Goal: Information Seeking & Learning: Check status

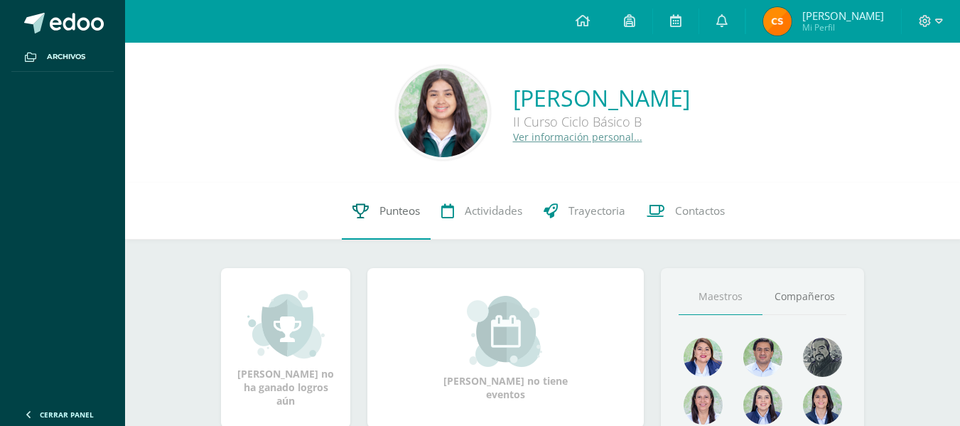
click at [361, 194] on link "Punteos" at bounding box center [386, 211] width 89 height 57
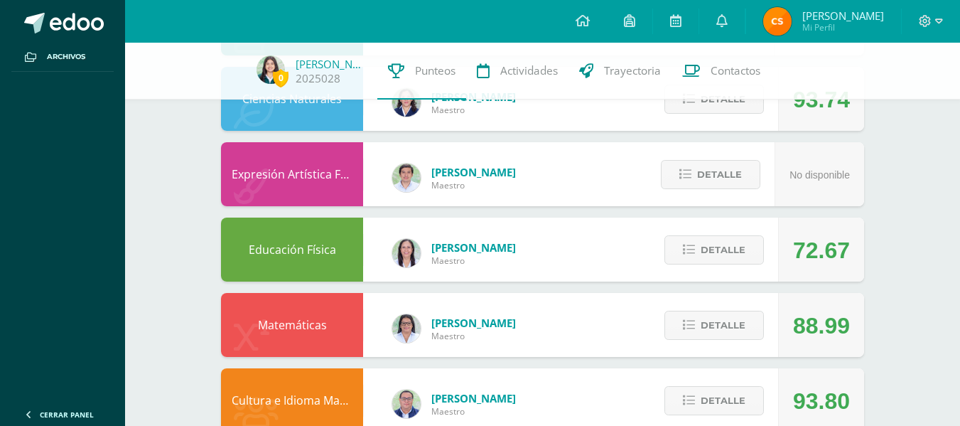
scroll to position [945, 0]
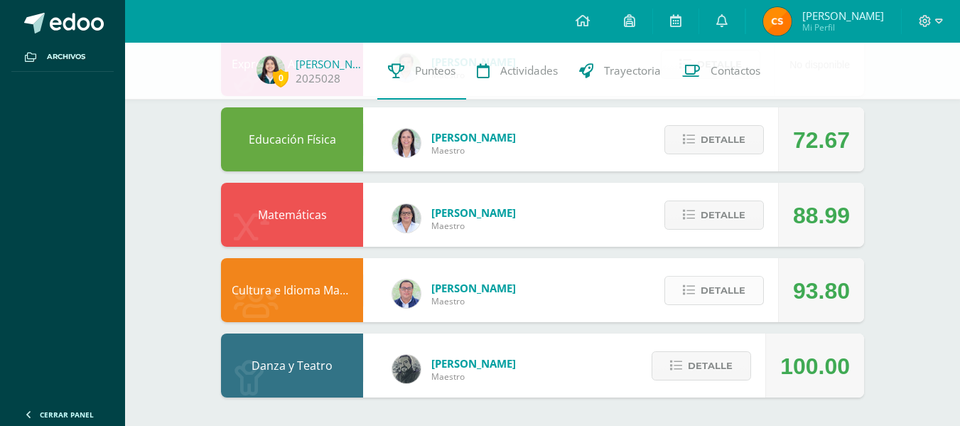
click at [730, 292] on span "Detalle" at bounding box center [723, 290] width 45 height 26
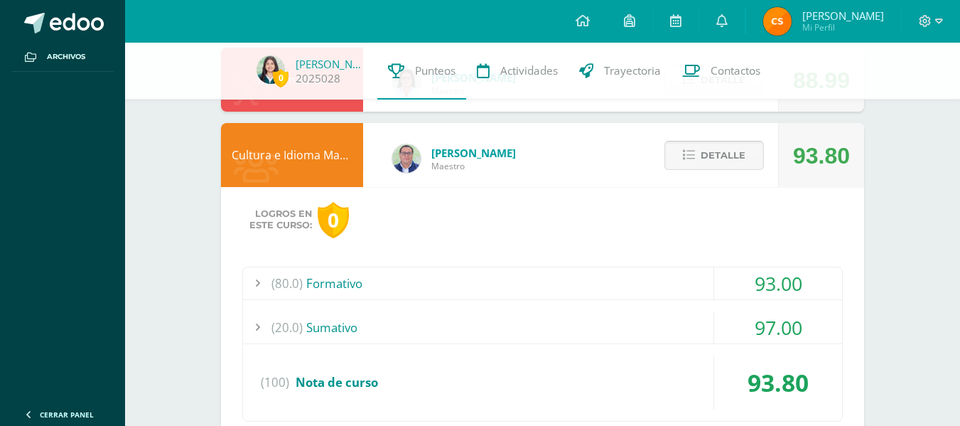
scroll to position [1114, 0]
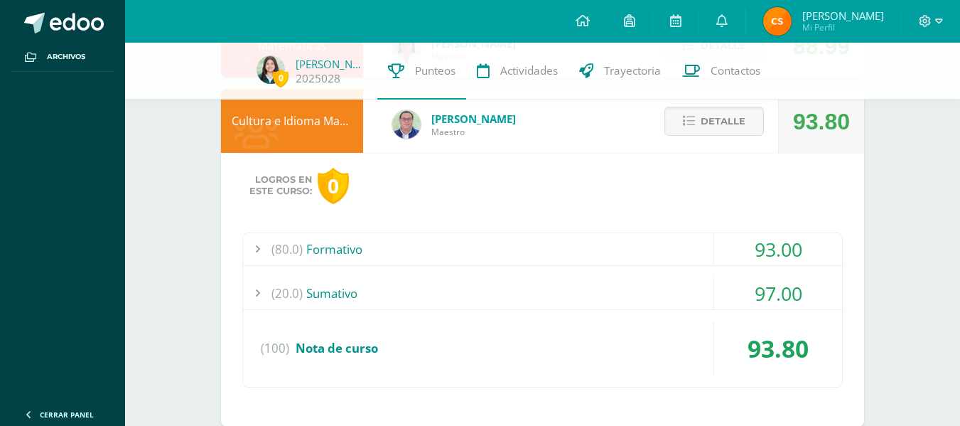
click at [642, 261] on div "(80.0) Formativo" at bounding box center [542, 249] width 599 height 32
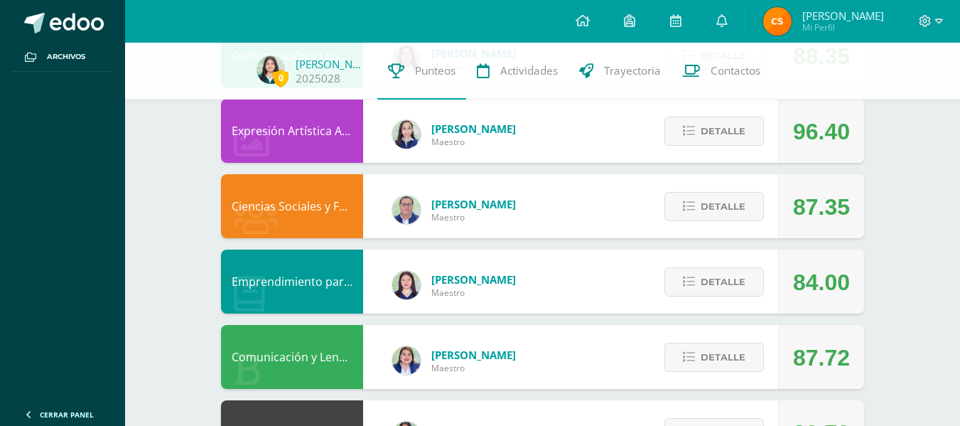
scroll to position [201, 0]
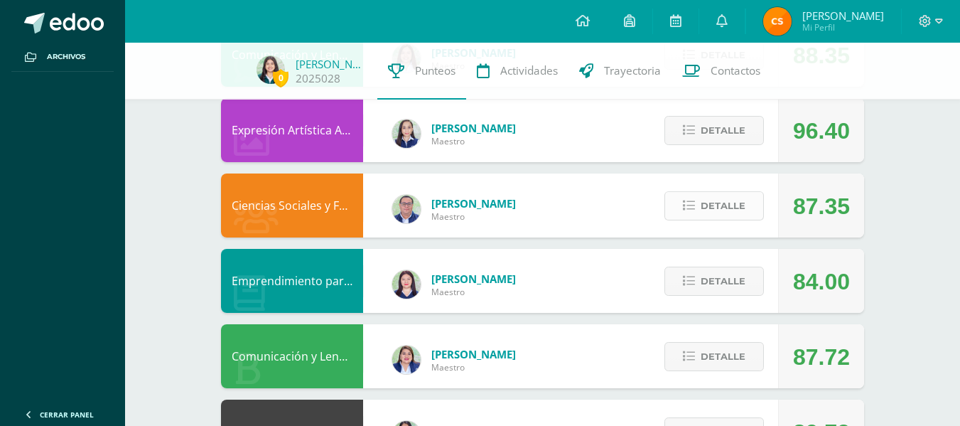
click at [746, 202] on button "Detalle" at bounding box center [713, 205] width 99 height 29
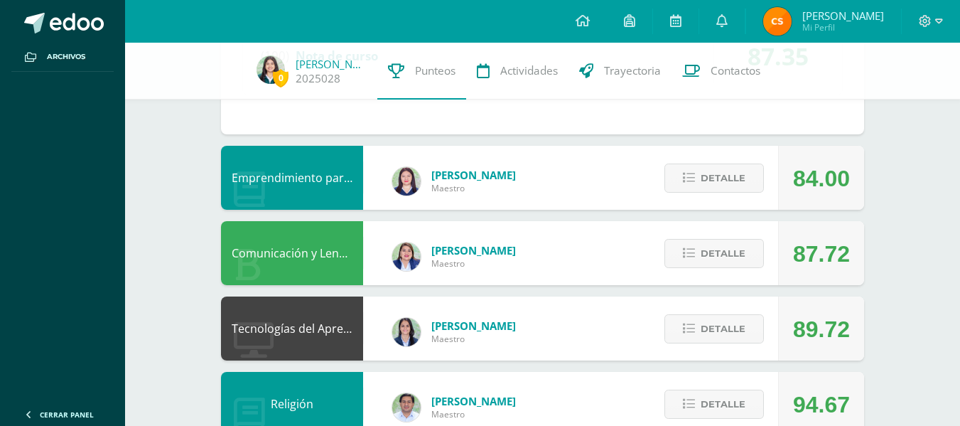
scroll to position [712, 0]
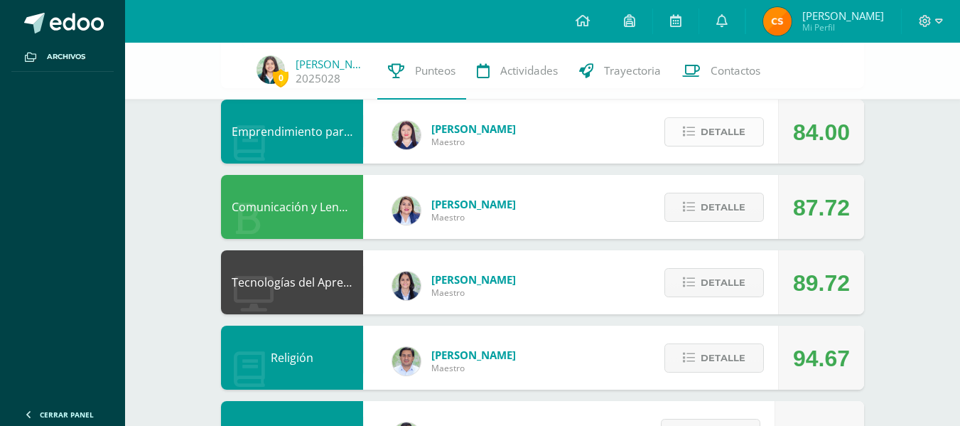
click at [672, 133] on button "Detalle" at bounding box center [713, 131] width 99 height 29
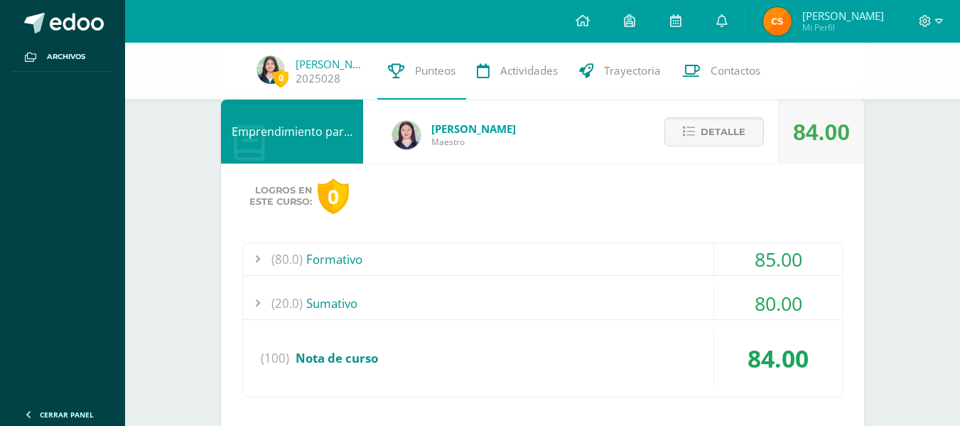
click at [573, 274] on div "(80.0) Formativo 85.00" at bounding box center [542, 259] width 599 height 33
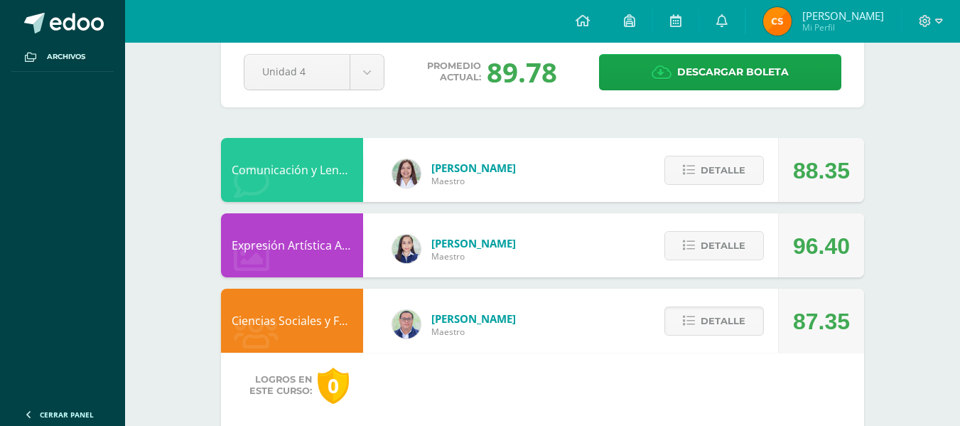
scroll to position [0, 0]
